Goal: Information Seeking & Learning: Find specific fact

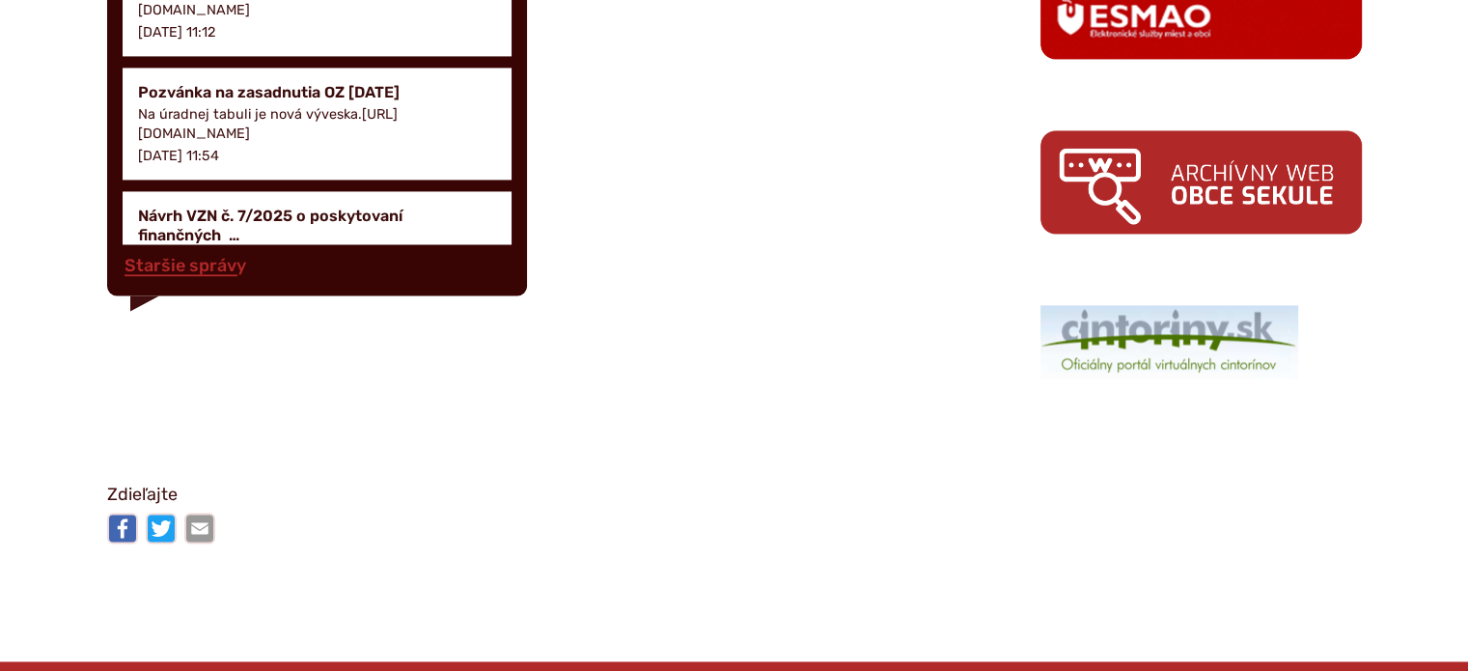
scroll to position [386, 0]
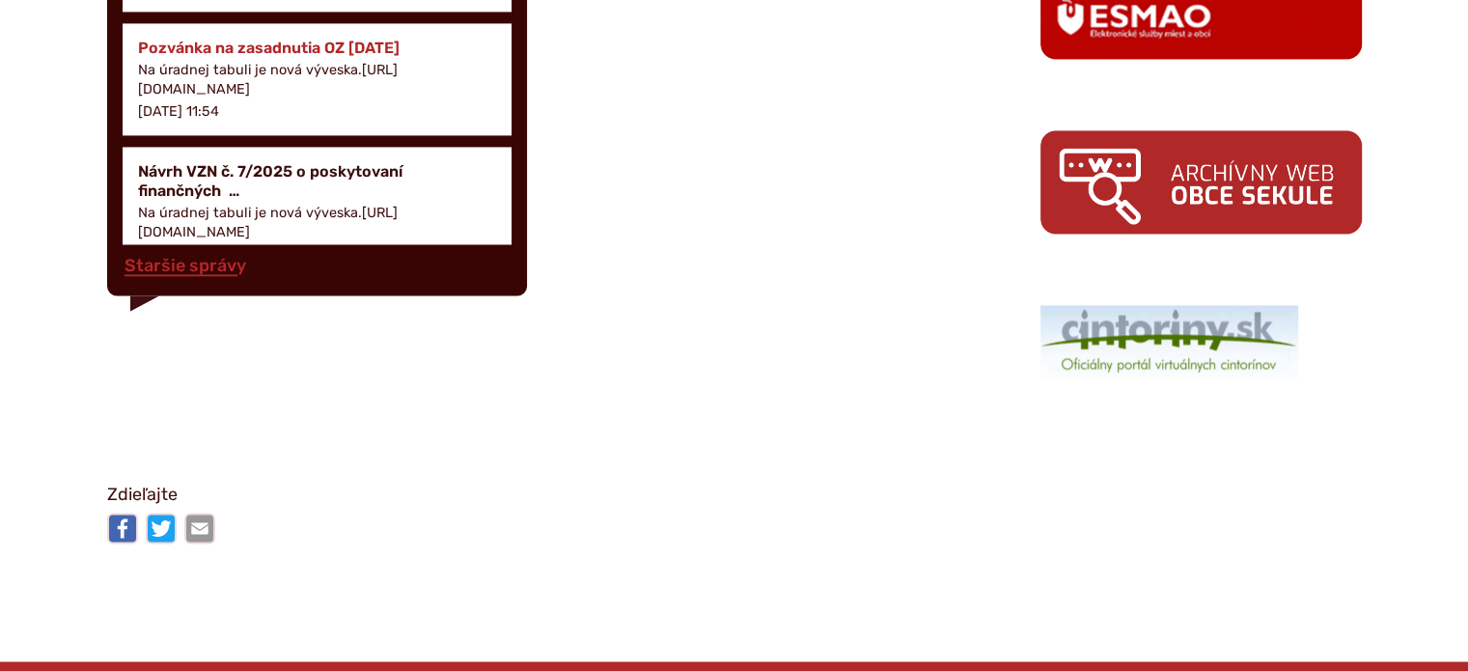
click at [260, 57] on h4 "Pozvánka na zasadnutia OZ [DATE]" at bounding box center [317, 48] width 359 height 18
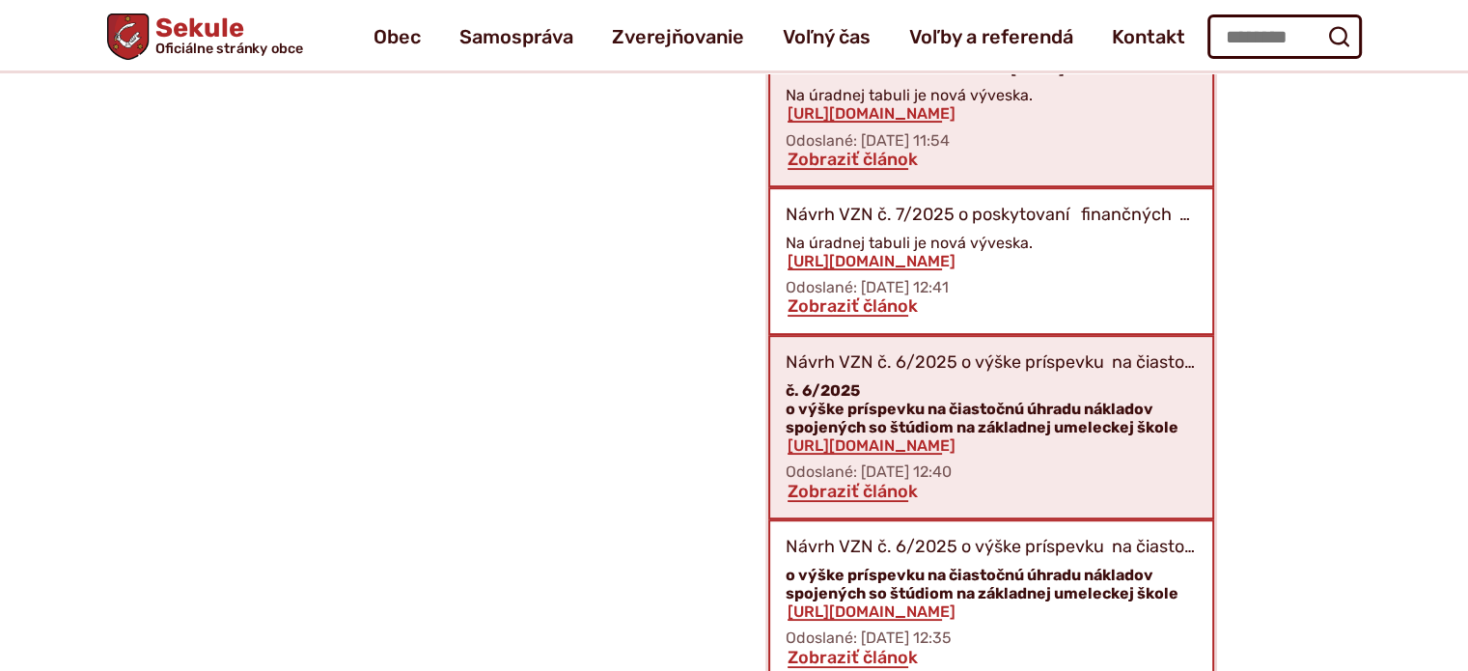
scroll to position [834, 0]
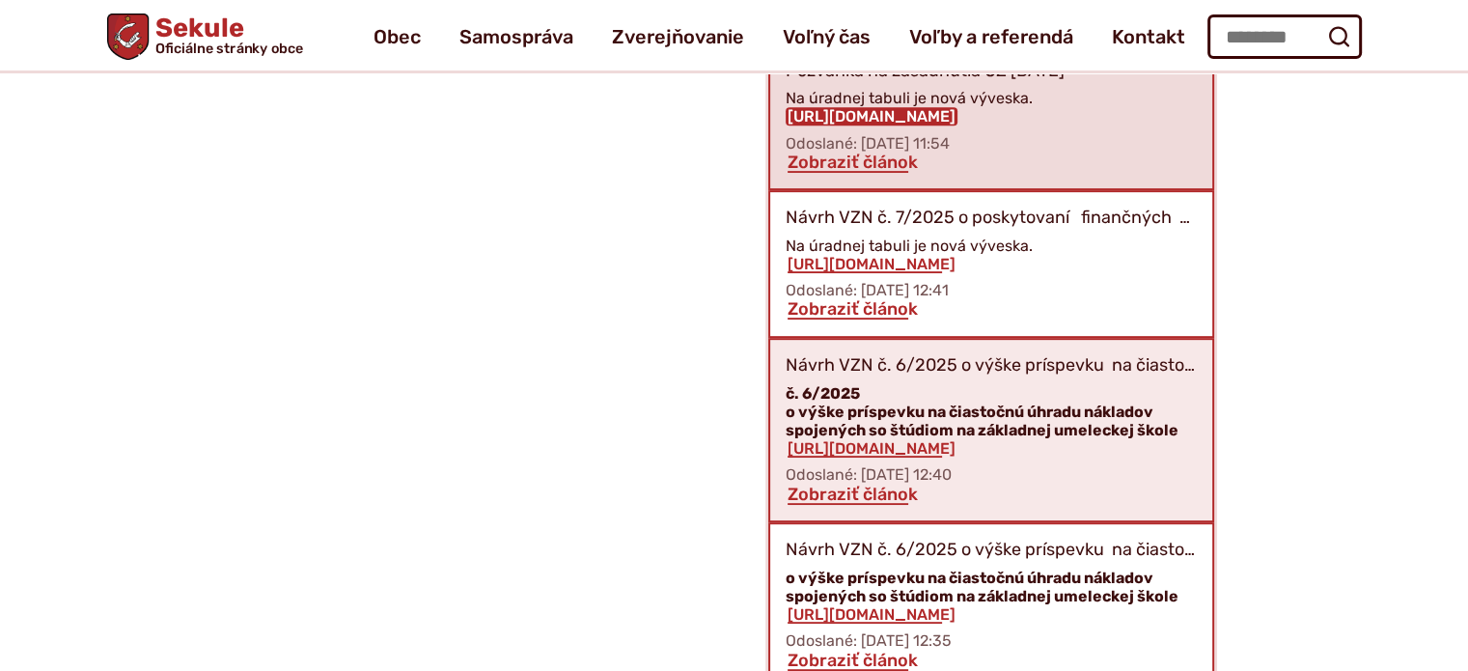
click at [919, 125] on link "https://obecsekule.sk?p=10854" at bounding box center [872, 116] width 172 height 18
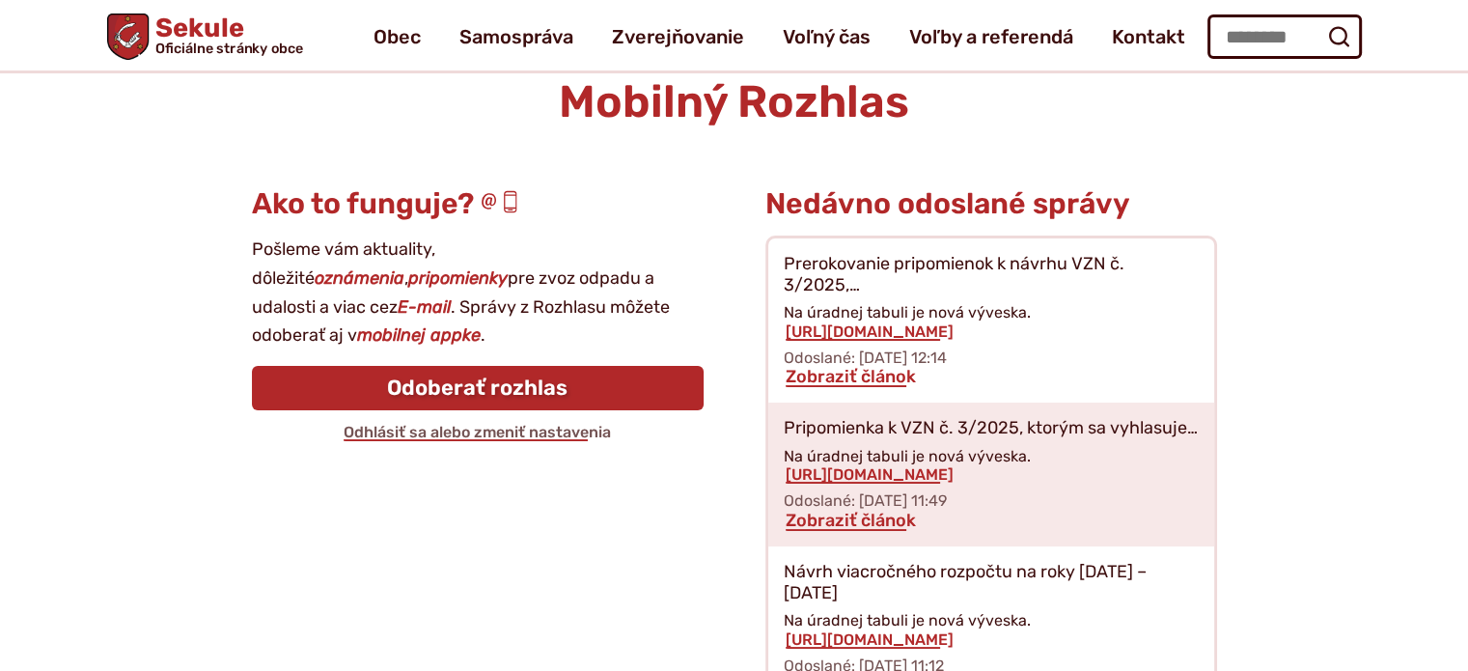
scroll to position [158, 0]
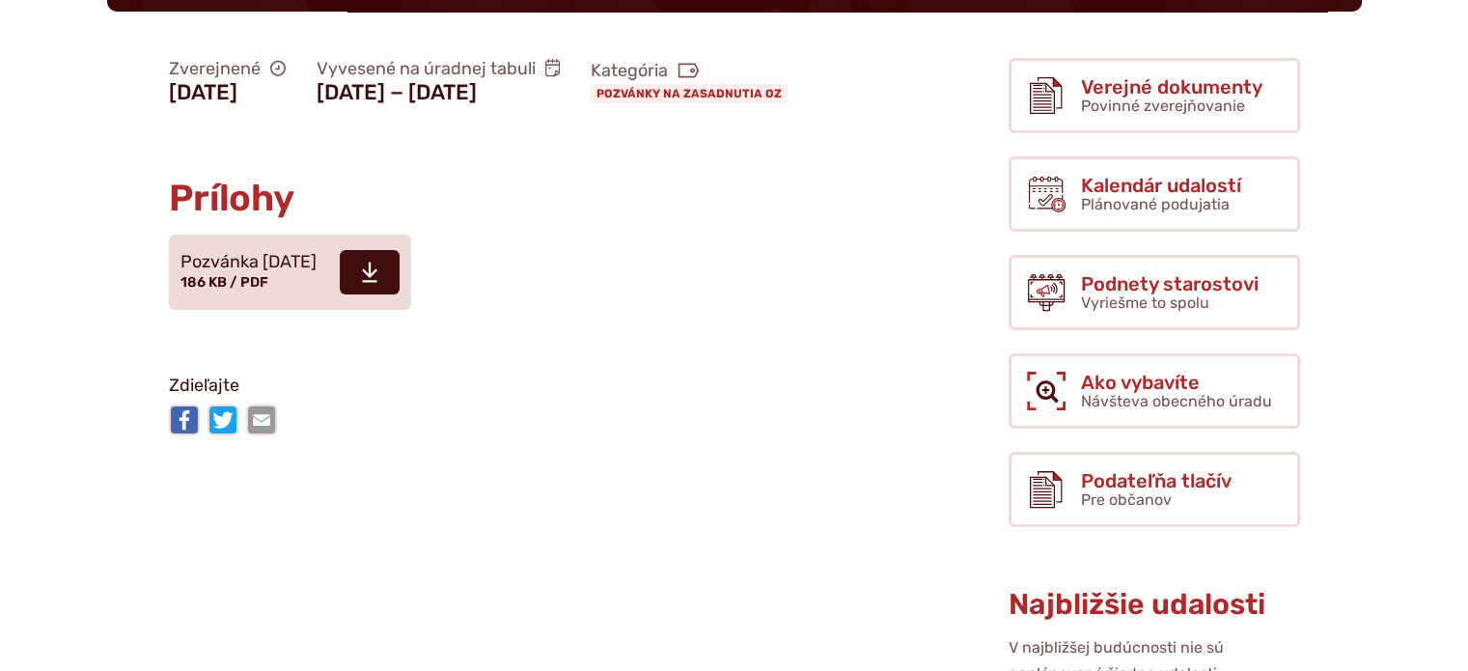
scroll to position [386, 0]
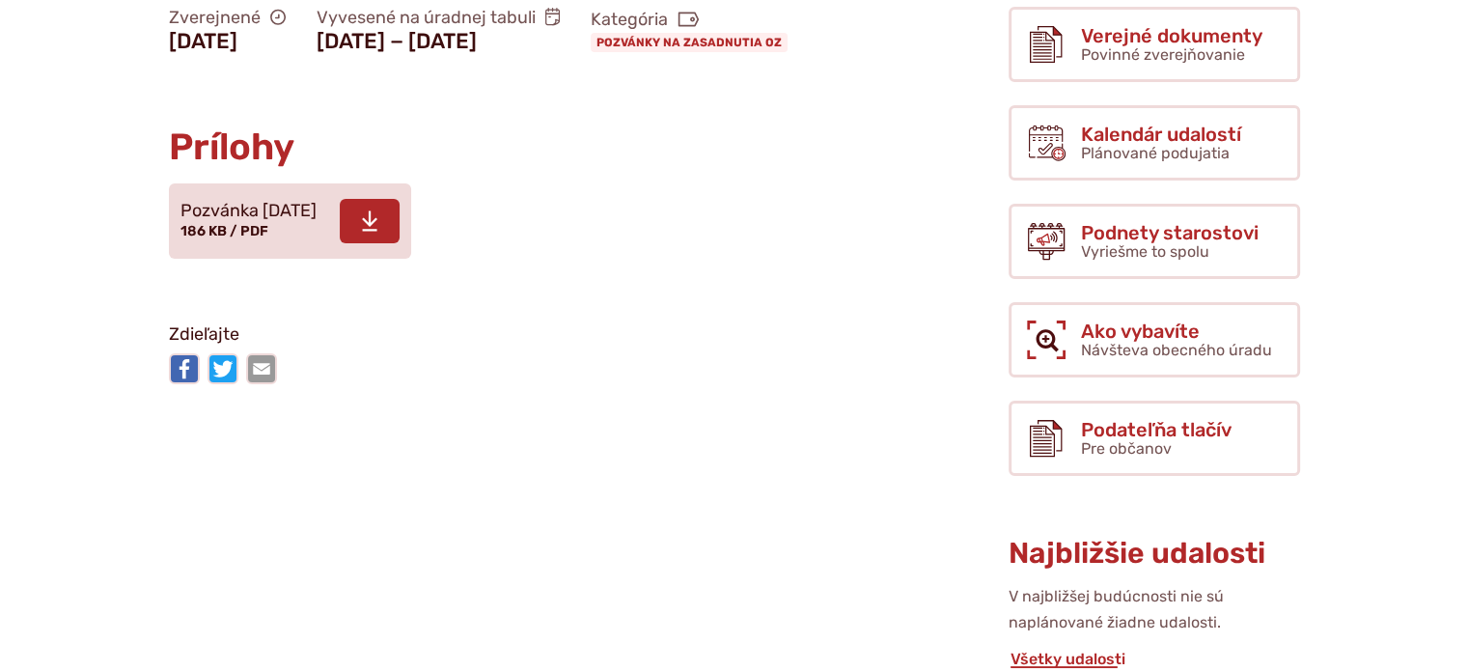
click at [215, 221] on span "Pozvánka [DATE]" at bounding box center [248, 211] width 136 height 19
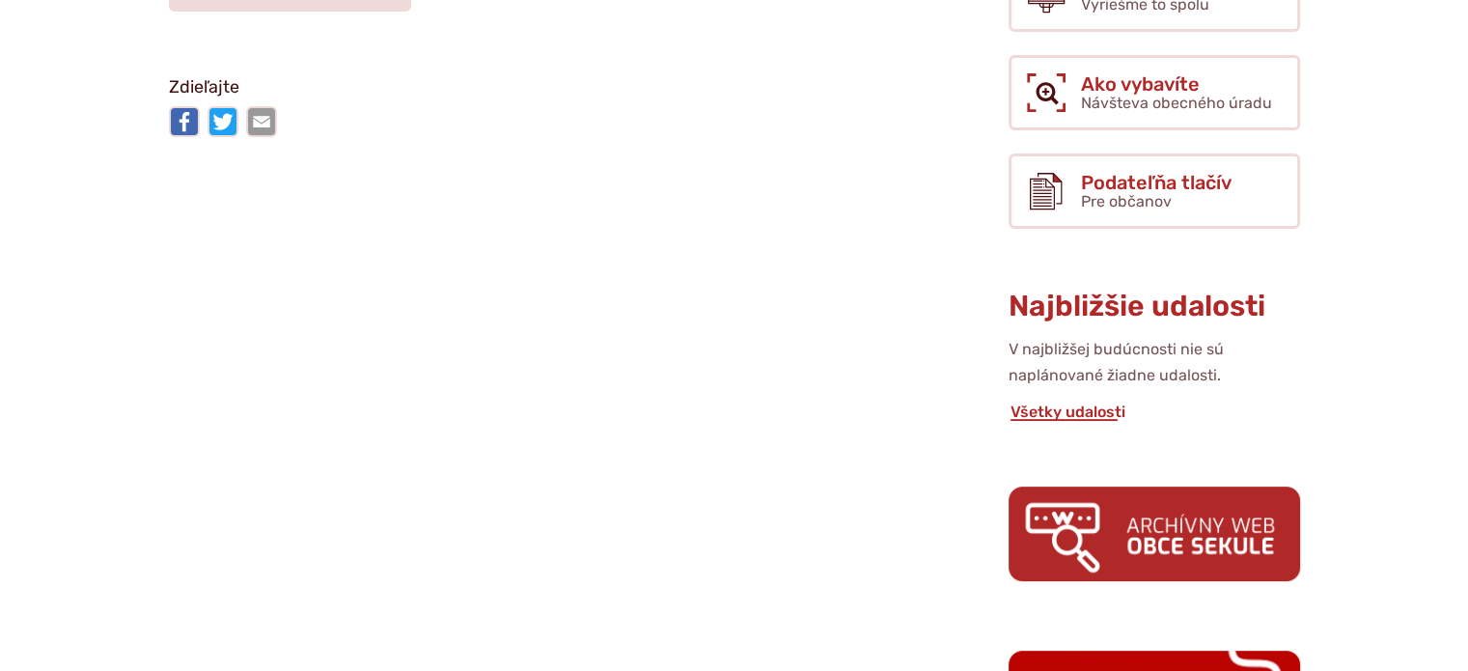
scroll to position [772, 0]
